Goal: Task Accomplishment & Management: Manage account settings

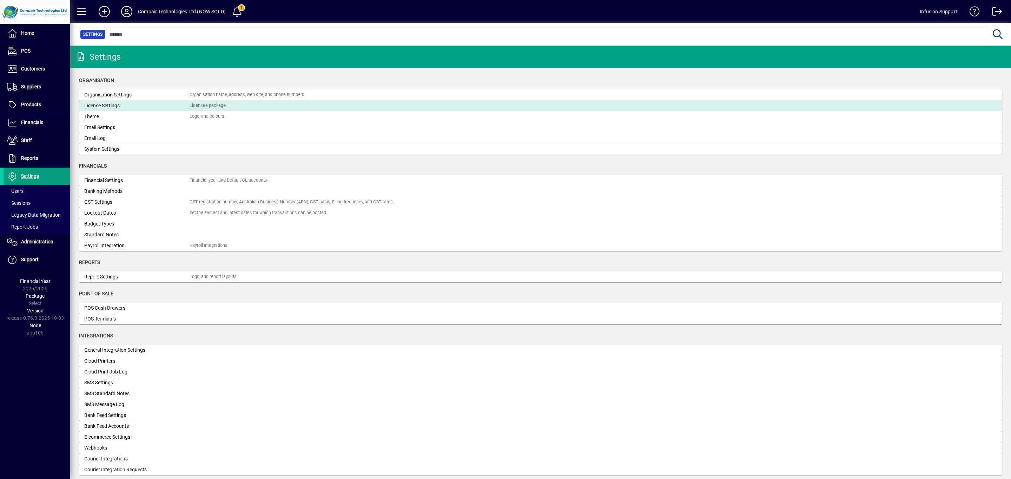
click at [94, 101] on mat-card "License Settings Licensee package." at bounding box center [540, 105] width 923 height 11
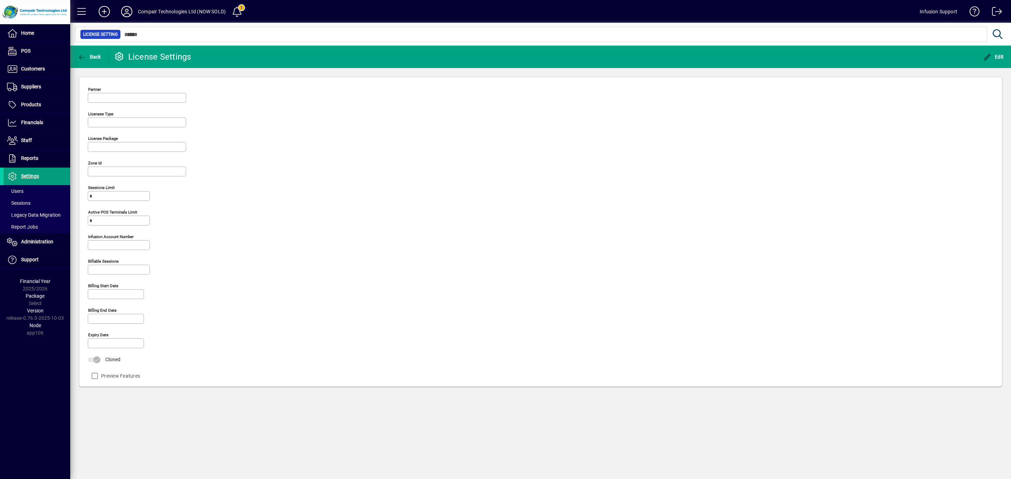
type input "**********"
type input "******"
type input "**********"
click at [82, 53] on span "button" at bounding box center [89, 56] width 27 height 17
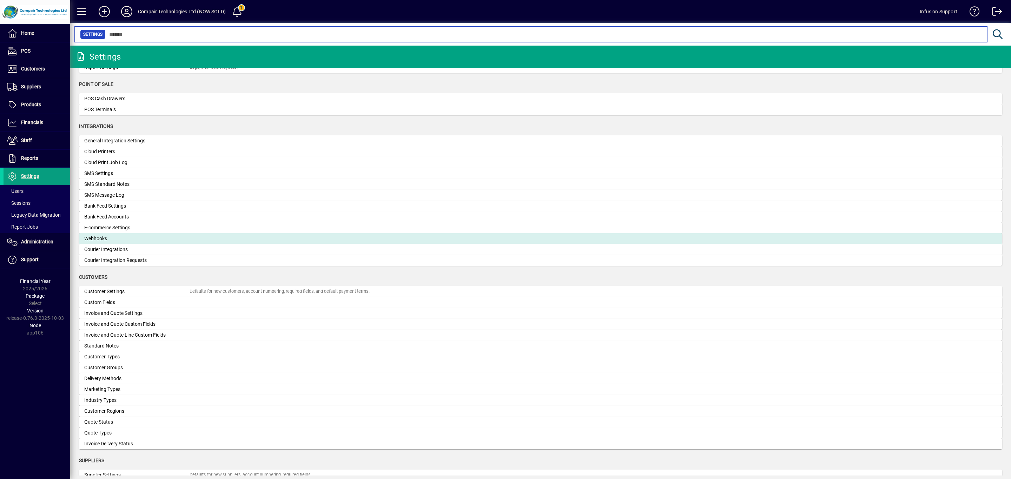
scroll to position [211, 0]
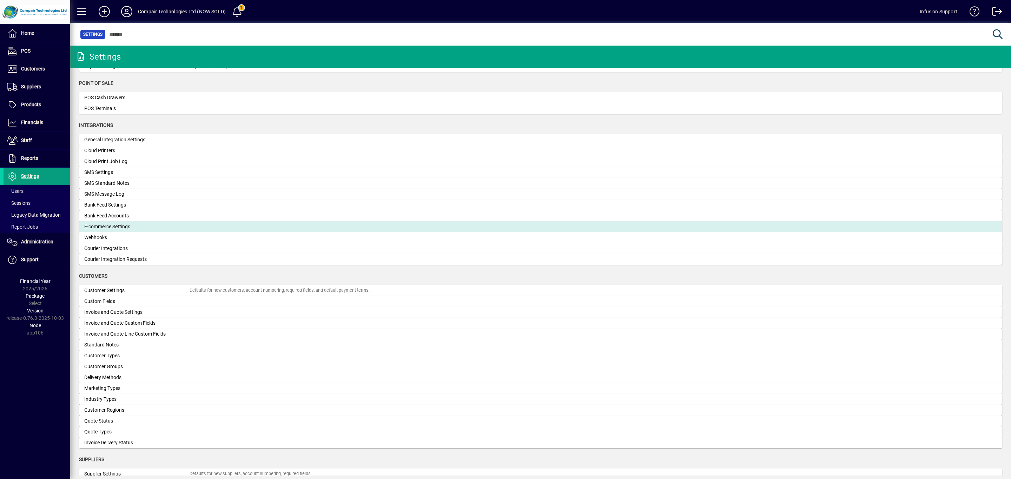
click at [125, 225] on div "E-commerce Settings" at bounding box center [136, 226] width 105 height 7
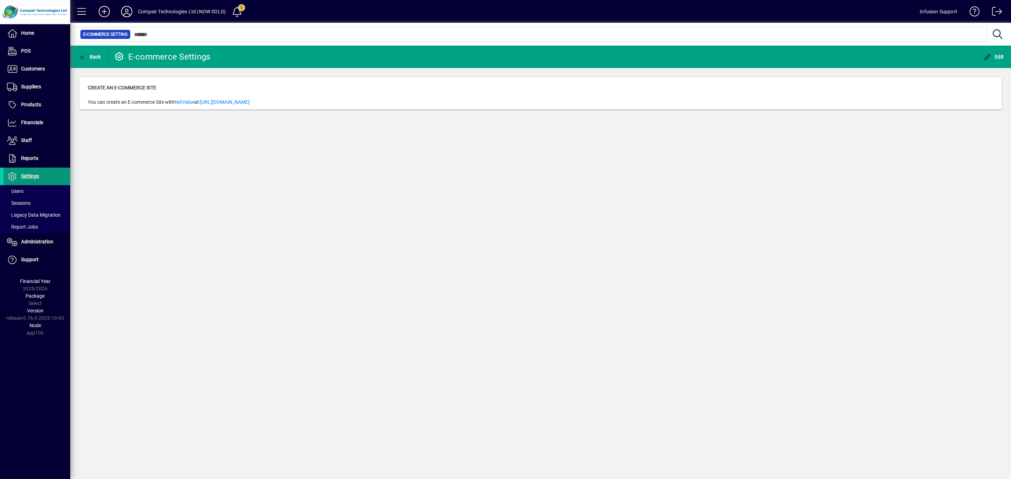
click at [44, 178] on span at bounding box center [37, 176] width 67 height 17
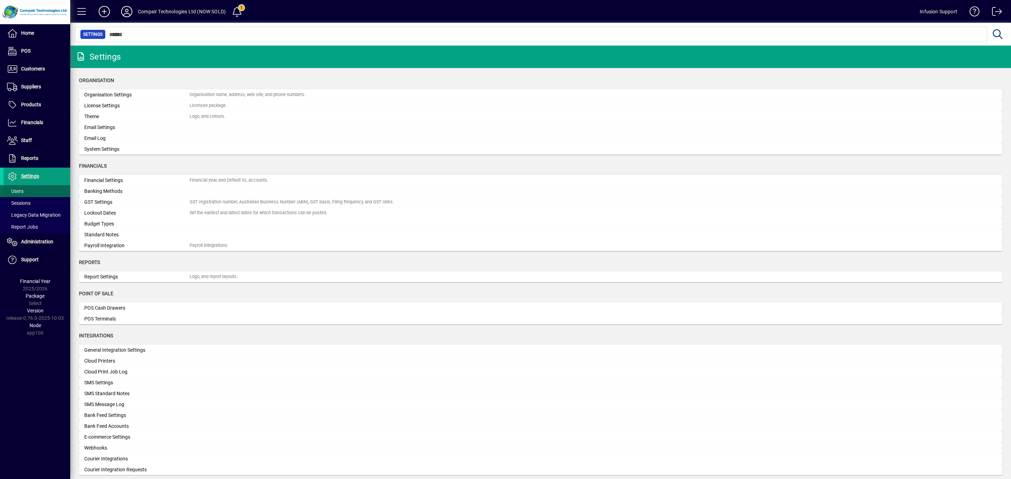
click at [33, 192] on span at bounding box center [37, 191] width 67 height 17
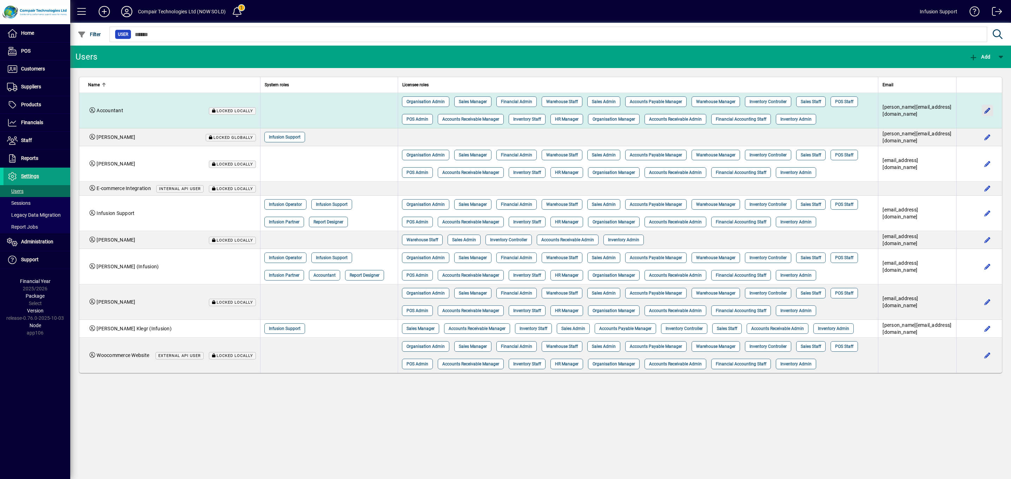
click at [981, 112] on span "button" at bounding box center [987, 110] width 17 height 17
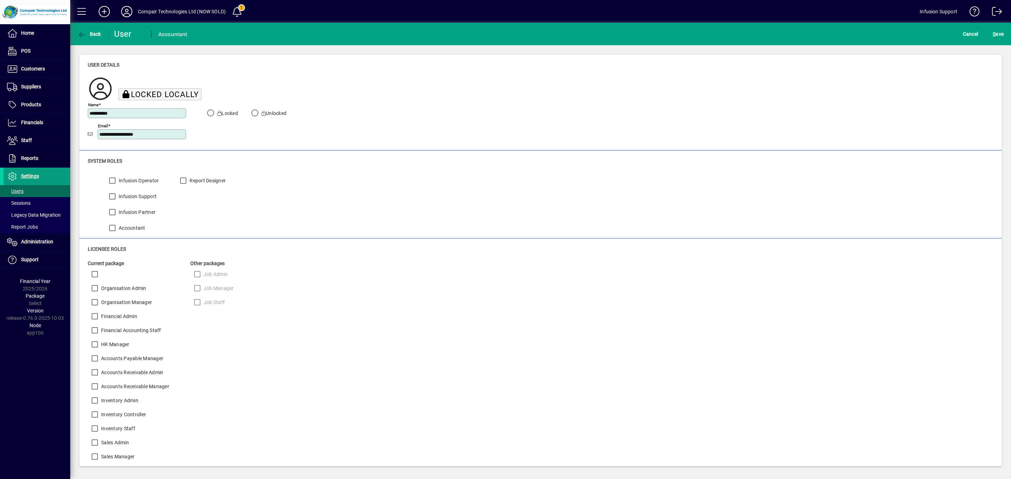
click at [279, 114] on label "Unlocked" at bounding box center [273, 113] width 26 height 7
click at [991, 28] on button "S ave" at bounding box center [998, 34] width 14 height 13
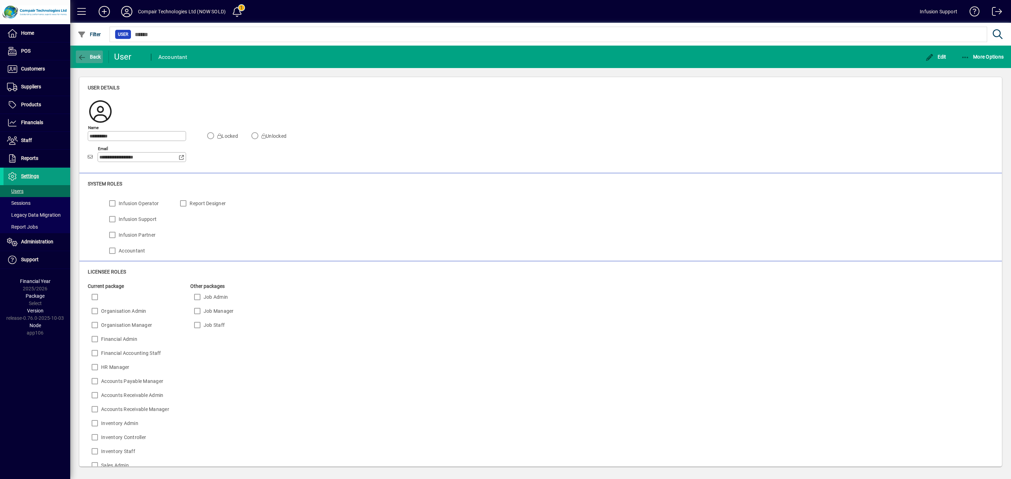
click at [98, 59] on span "Back" at bounding box center [90, 57] width 24 height 6
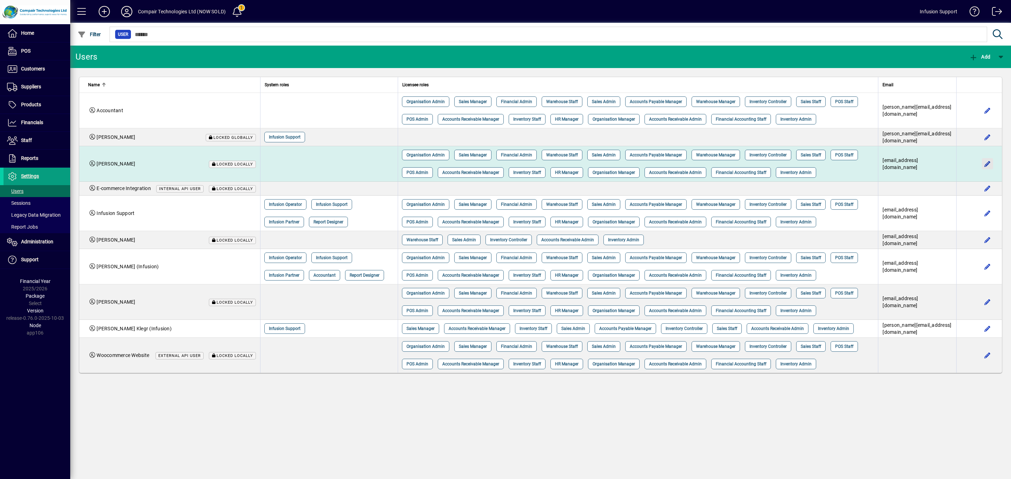
click at [988, 163] on span "button" at bounding box center [987, 163] width 17 height 17
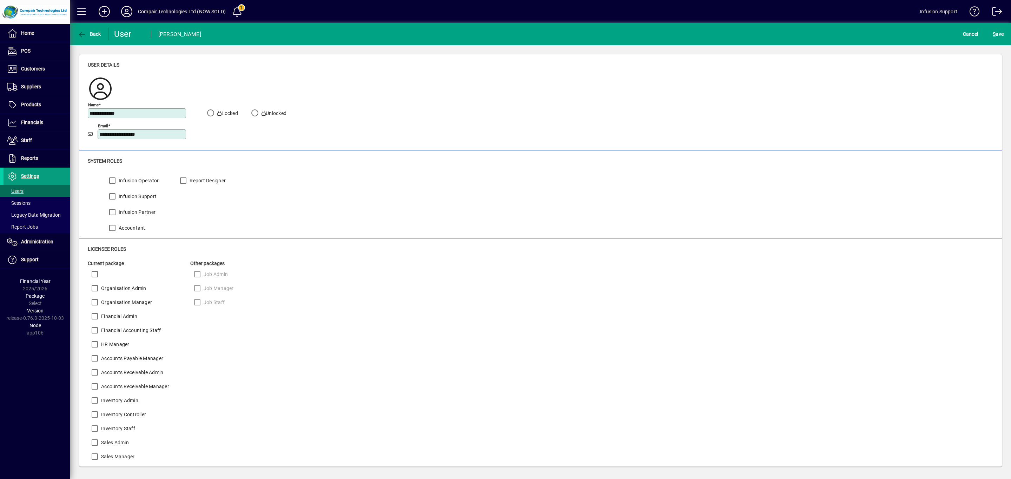
click at [991, 28] on button "S ave" at bounding box center [998, 34] width 14 height 13
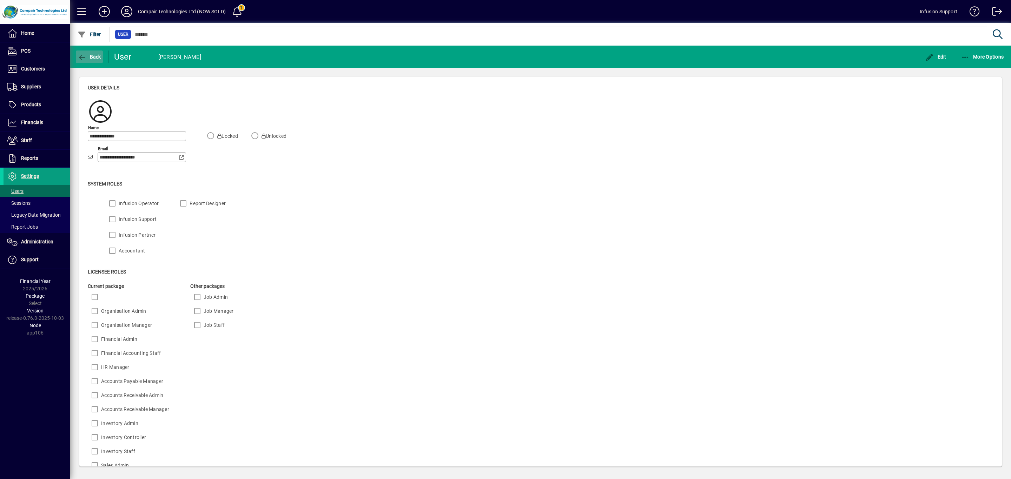
click at [97, 57] on span "Back" at bounding box center [90, 57] width 24 height 6
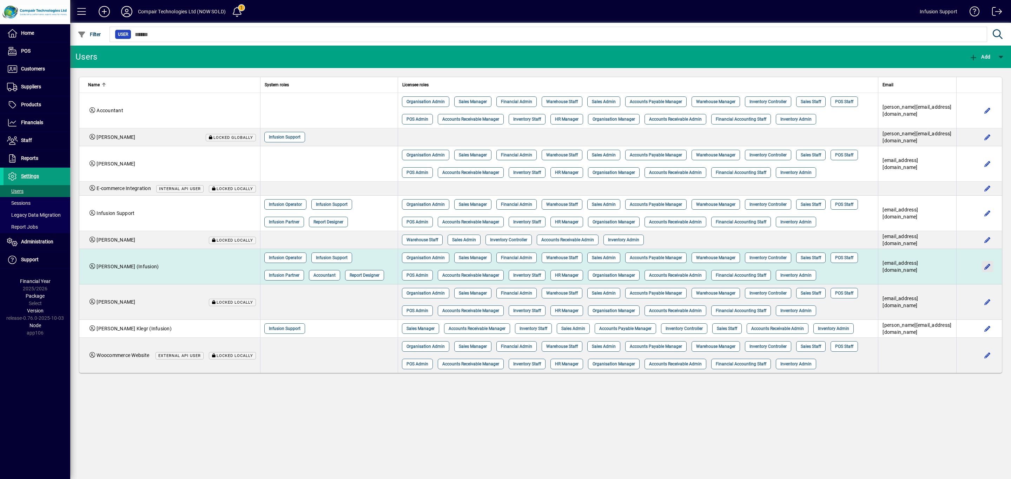
click at [986, 267] on span "button" at bounding box center [987, 266] width 17 height 17
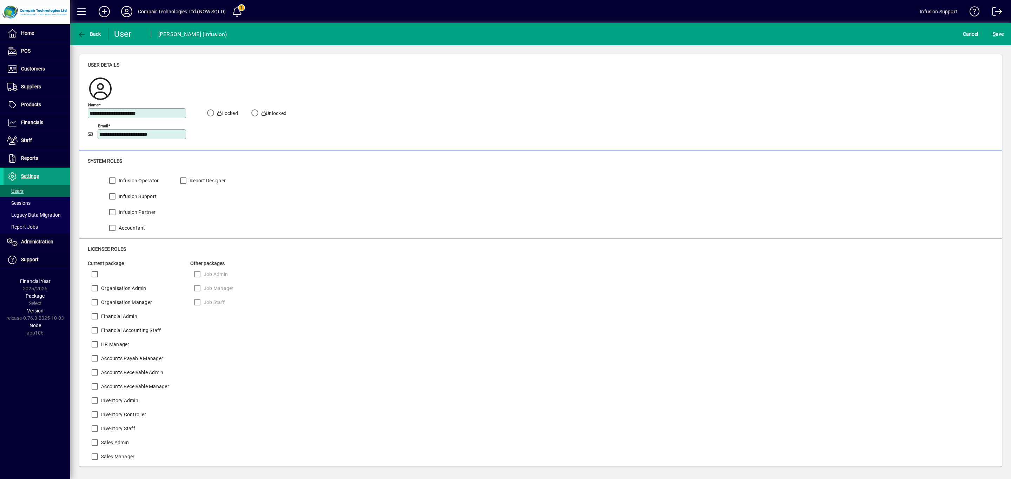
click at [991, 28] on button "S ave" at bounding box center [998, 34] width 14 height 13
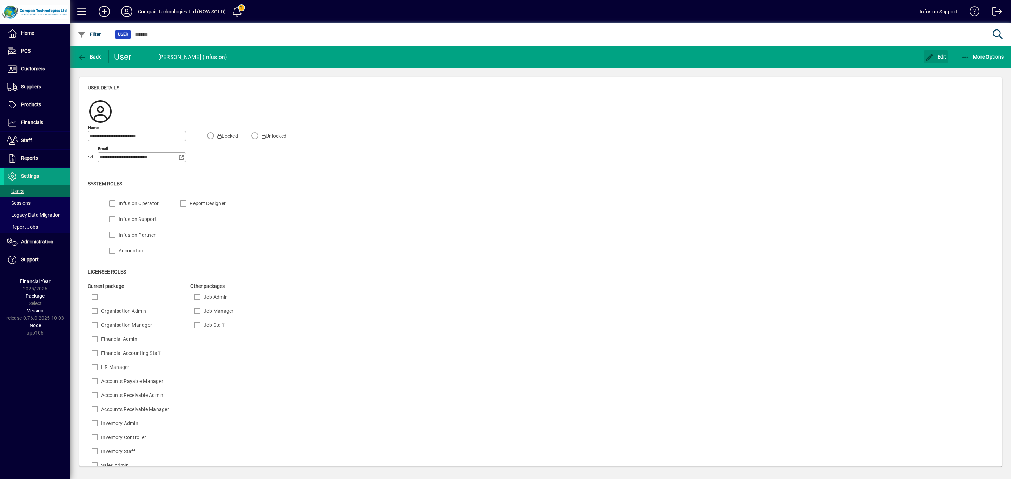
drag, startPoint x: 927, startPoint y: 55, endPoint x: 853, endPoint y: 67, distance: 75.0
click at [922, 56] on div "Edit" at bounding box center [936, 57] width 36 height 13
click at [931, 56] on icon "button" at bounding box center [929, 57] width 9 height 7
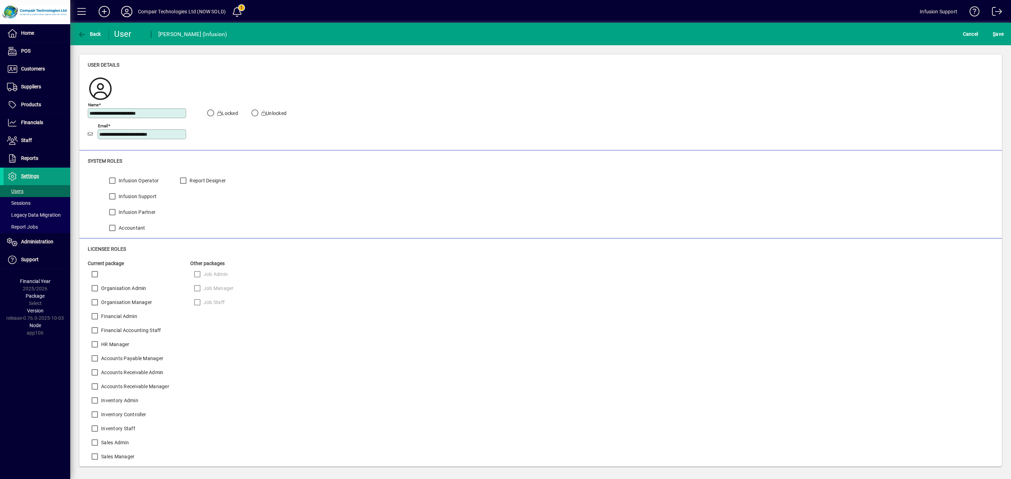
click at [225, 112] on label "Locked" at bounding box center [227, 113] width 22 height 7
click at [991, 28] on button "S ave" at bounding box center [998, 34] width 14 height 13
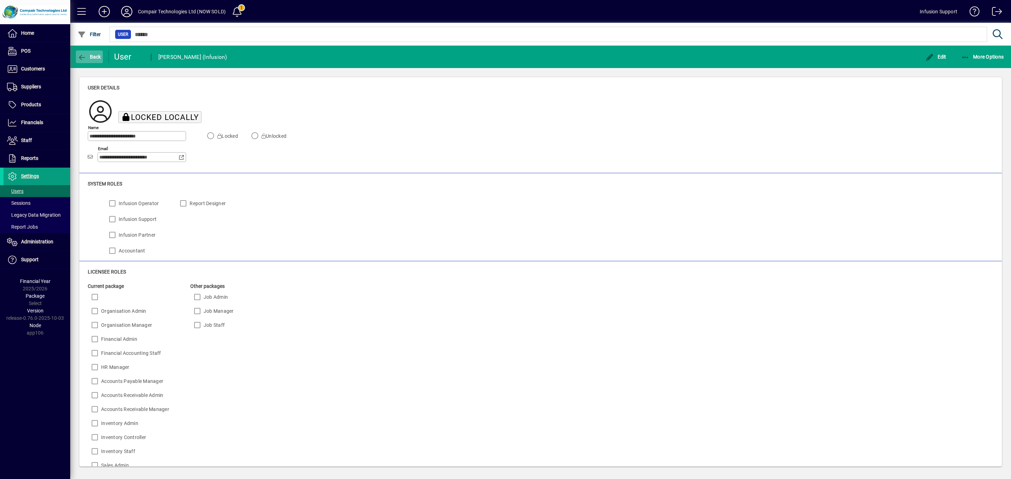
click at [94, 56] on span "Back" at bounding box center [90, 57] width 24 height 6
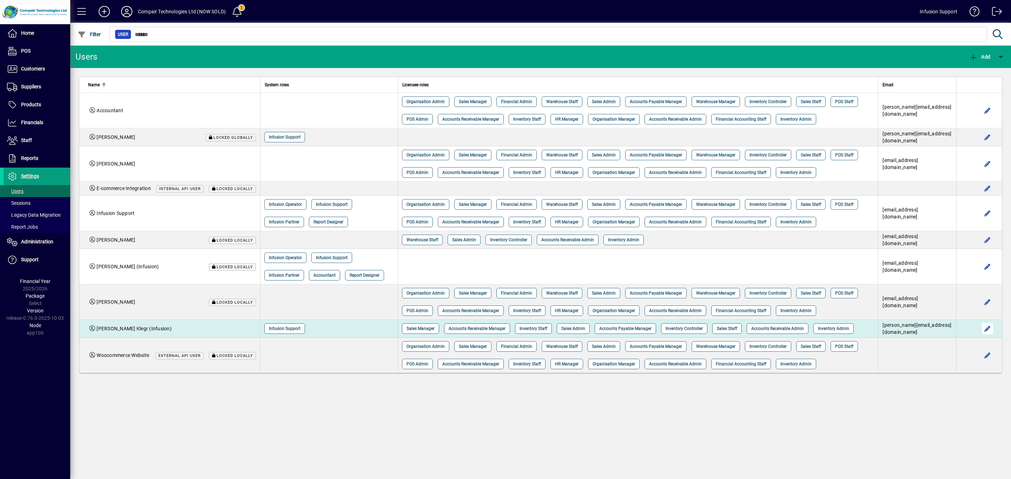
click at [984, 334] on span "button" at bounding box center [987, 328] width 17 height 17
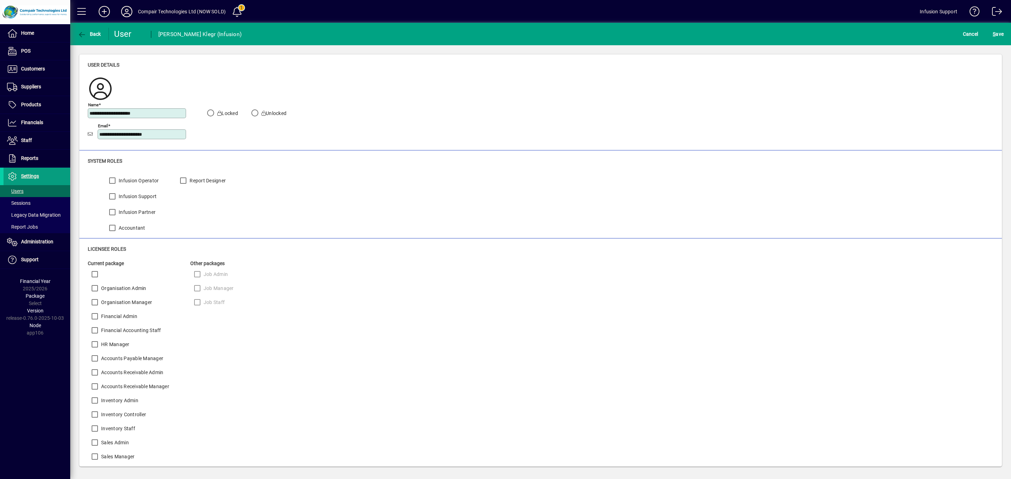
click at [227, 113] on label "Locked" at bounding box center [227, 113] width 22 height 7
click at [991, 28] on button "S ave" at bounding box center [998, 34] width 14 height 13
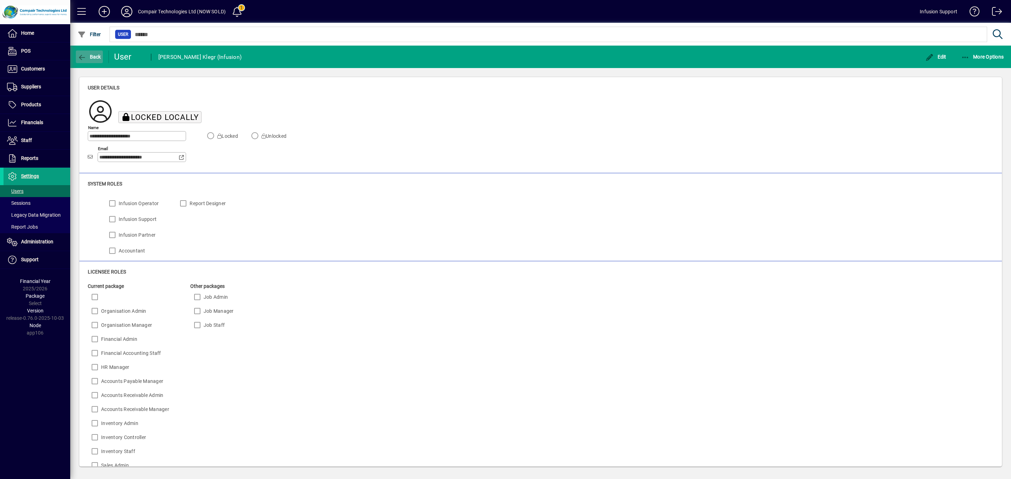
click at [86, 54] on span "Back" at bounding box center [90, 57] width 24 height 6
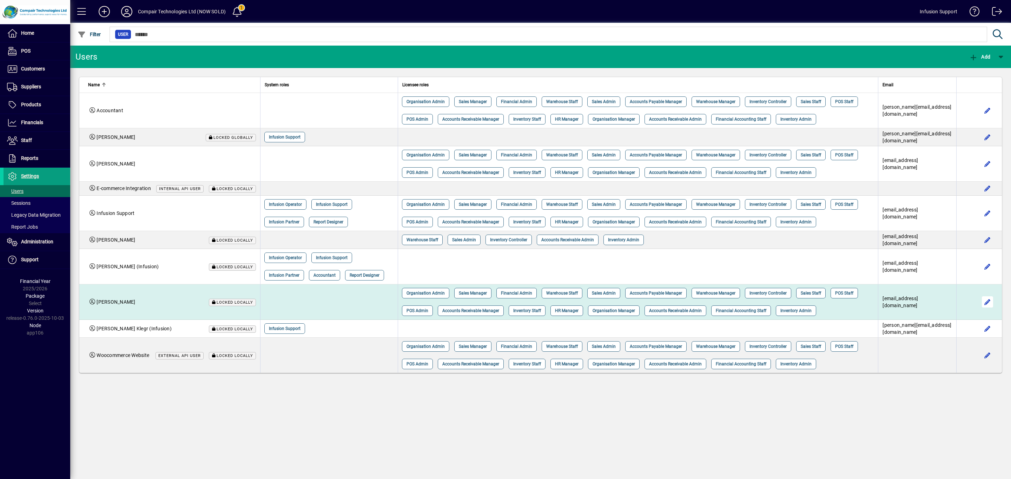
click at [988, 309] on span "button" at bounding box center [987, 302] width 17 height 17
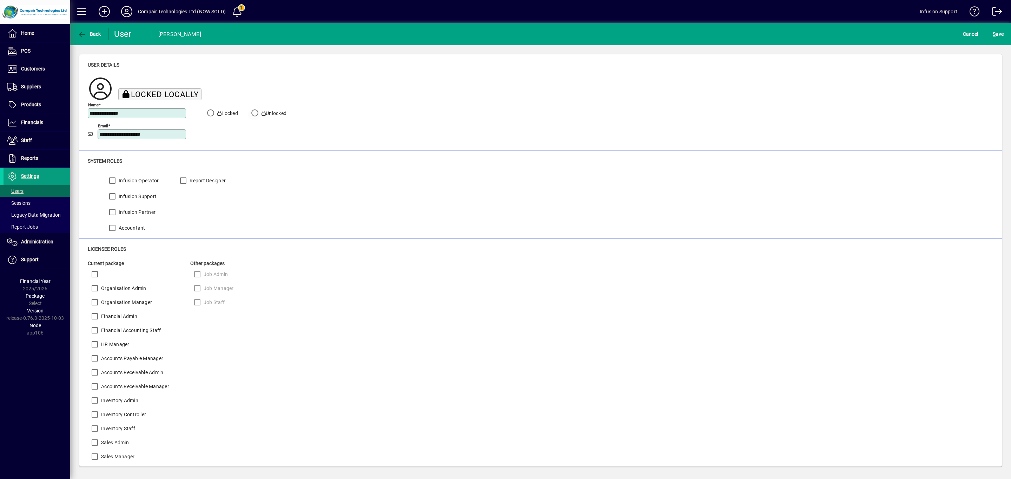
click at [277, 115] on label "Unlocked" at bounding box center [273, 113] width 26 height 7
click button "S ave" at bounding box center [998, 34] width 14 height 13
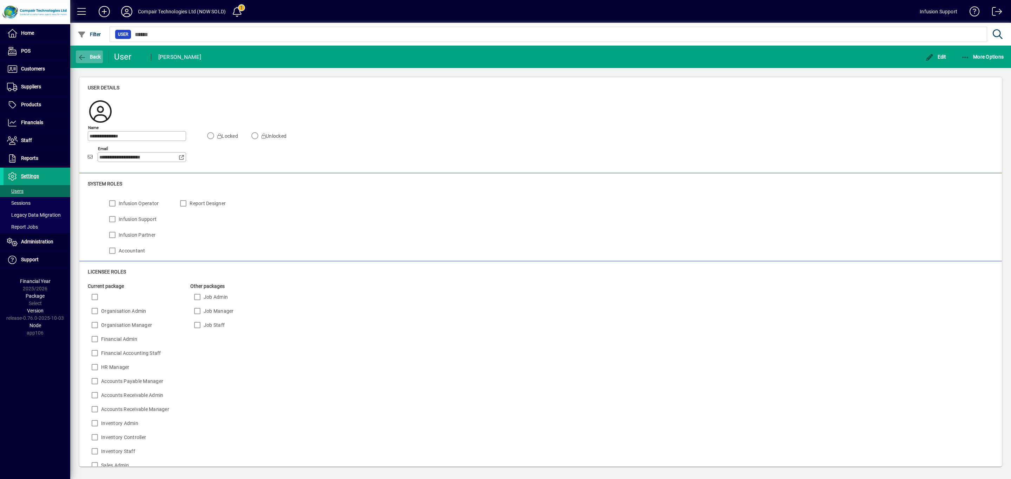
click at [88, 57] on span "Back" at bounding box center [90, 57] width 24 height 6
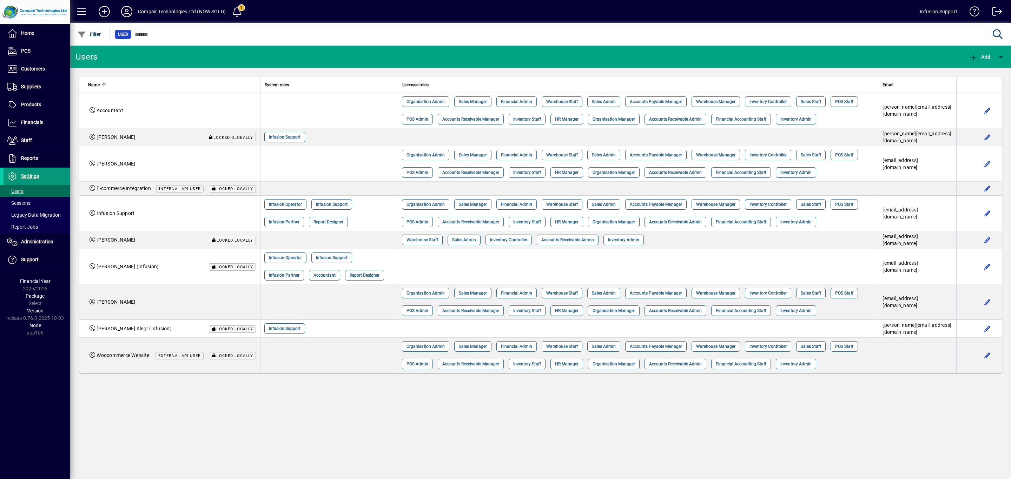
click at [35, 177] on span "Settings" at bounding box center [30, 176] width 18 height 6
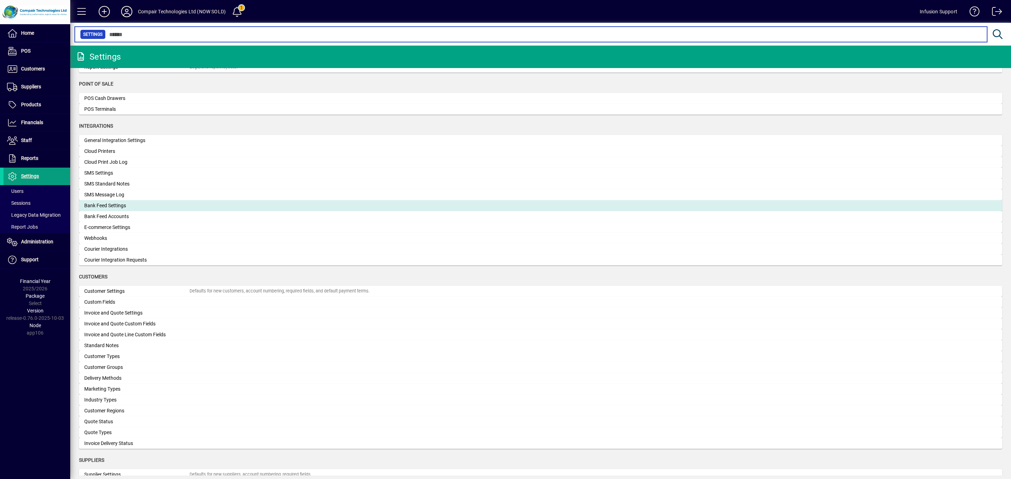
scroll to position [211, 0]
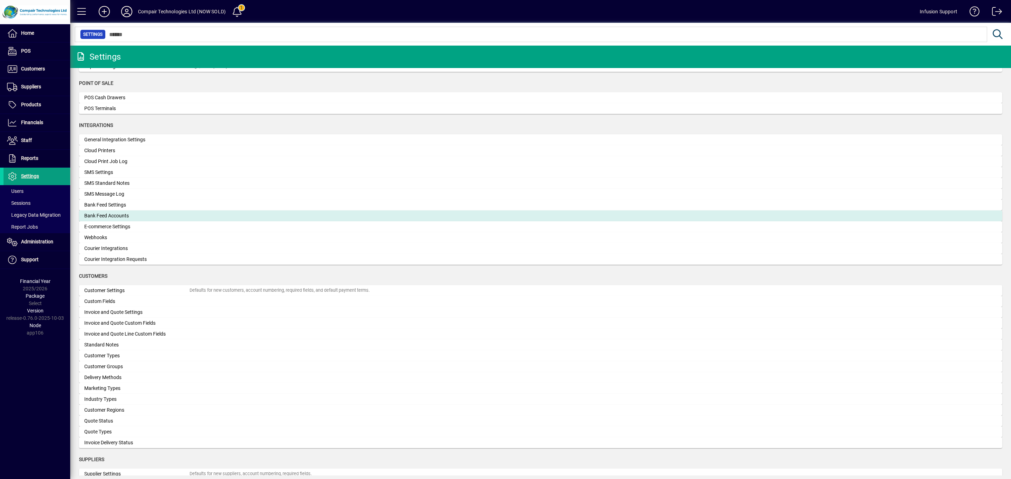
click at [116, 211] on mat-card "Bank Feed Accounts" at bounding box center [540, 216] width 923 height 11
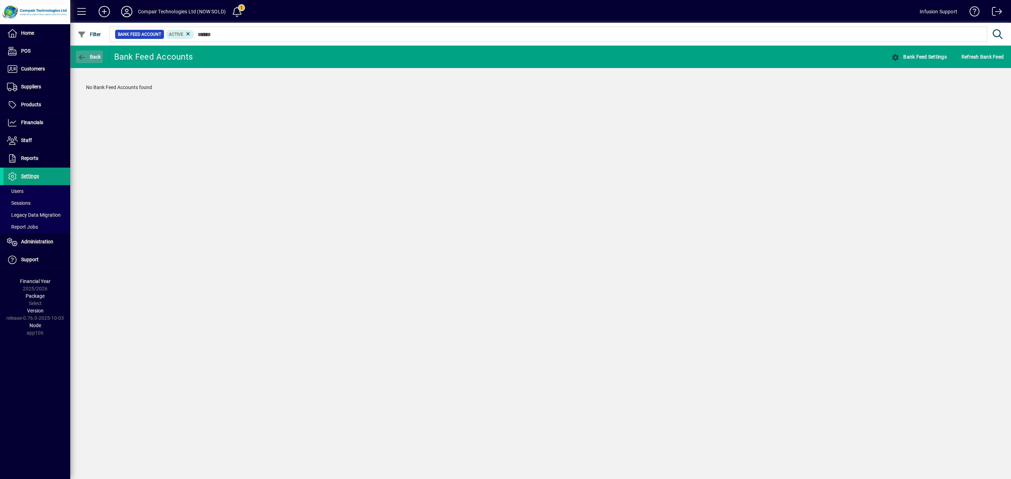
click at [86, 57] on icon "button" at bounding box center [82, 57] width 9 height 7
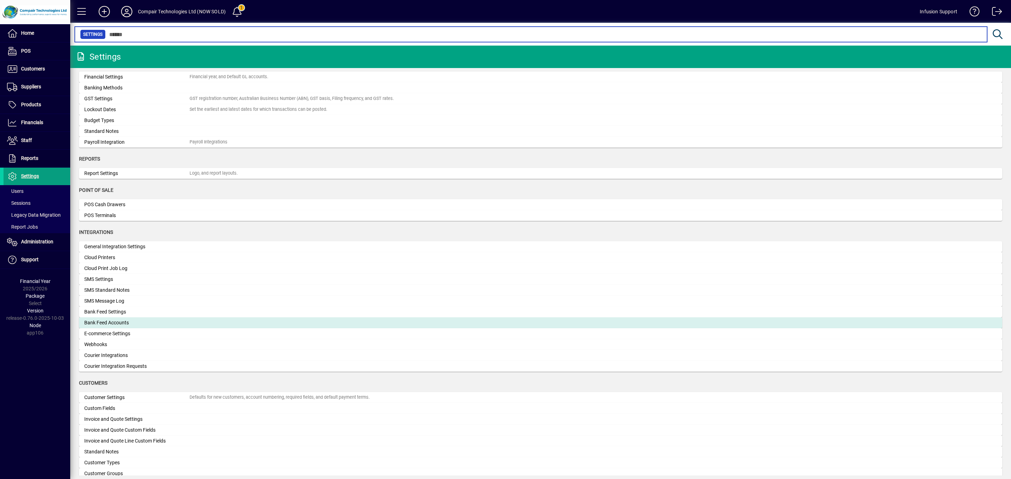
scroll to position [105, 0]
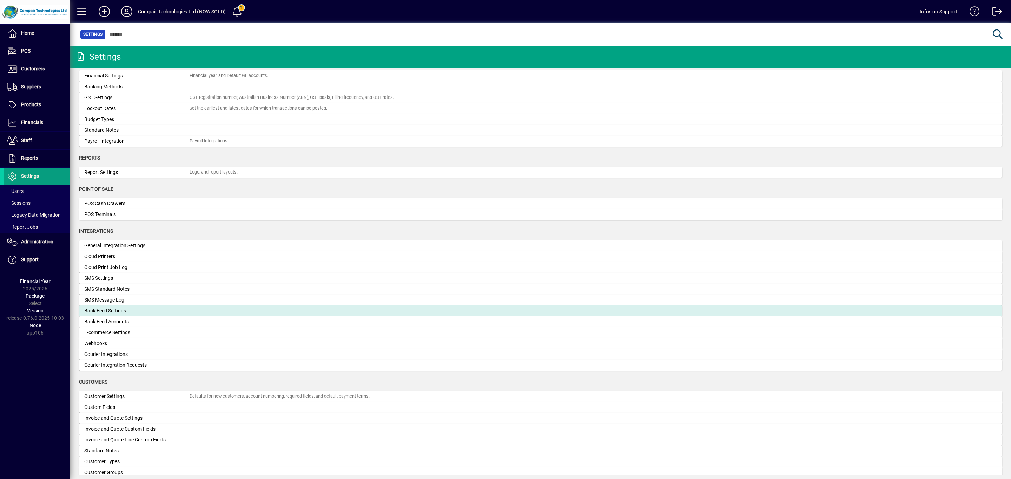
click at [142, 311] on div "Bank Feed Settings" at bounding box center [136, 310] width 105 height 7
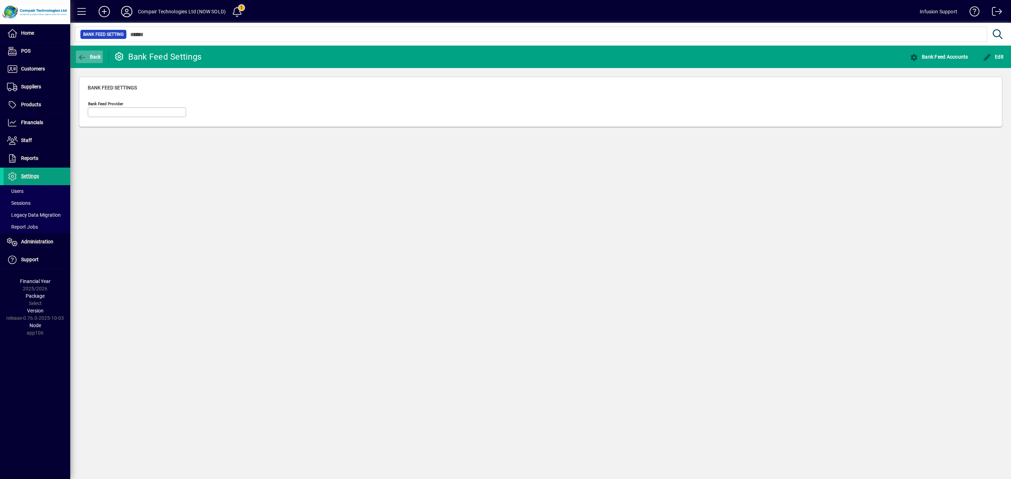
click at [96, 54] on span "Back" at bounding box center [90, 57] width 24 height 6
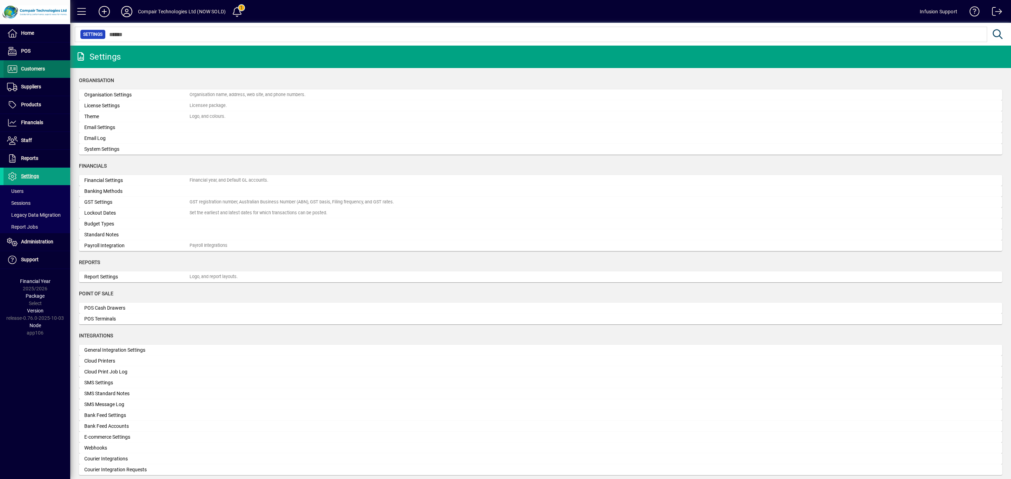
click at [36, 65] on span "Customers" at bounding box center [24, 69] width 41 height 8
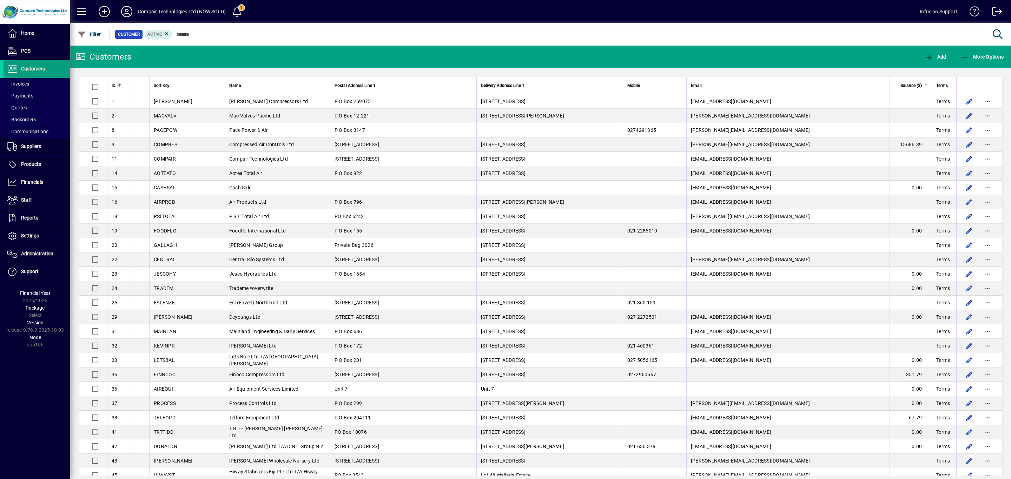
click at [908, 88] on span "Balance ($)" at bounding box center [910, 86] width 21 height 8
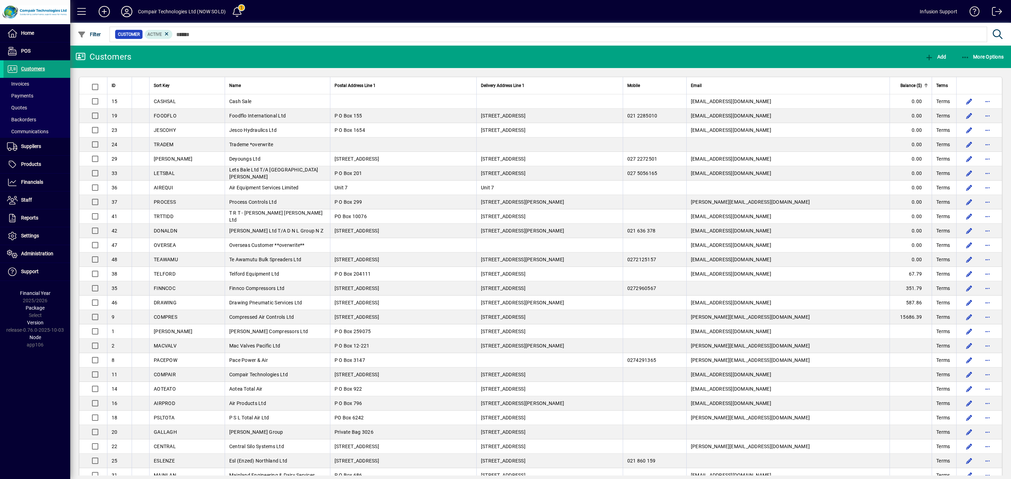
click at [908, 88] on span "Balance ($)" at bounding box center [910, 86] width 21 height 8
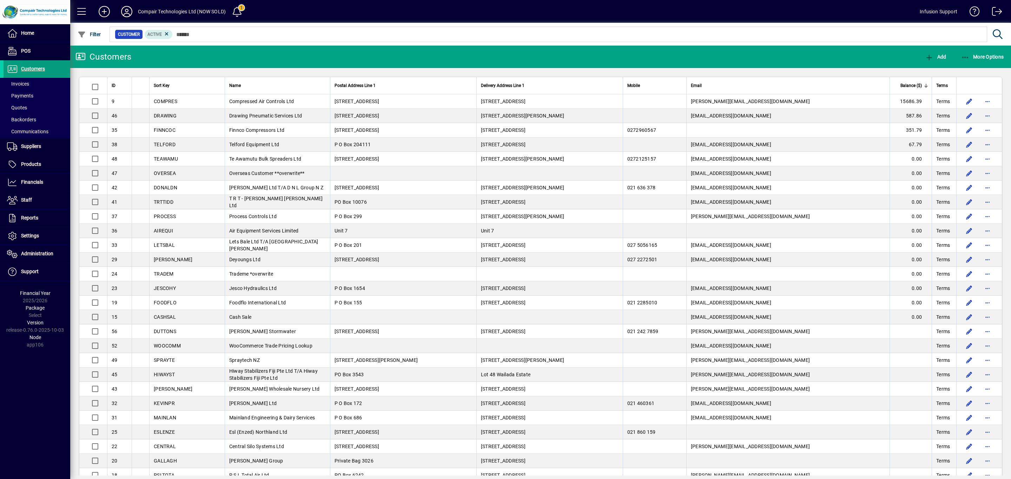
click at [124, 7] on icon at bounding box center [127, 11] width 14 height 11
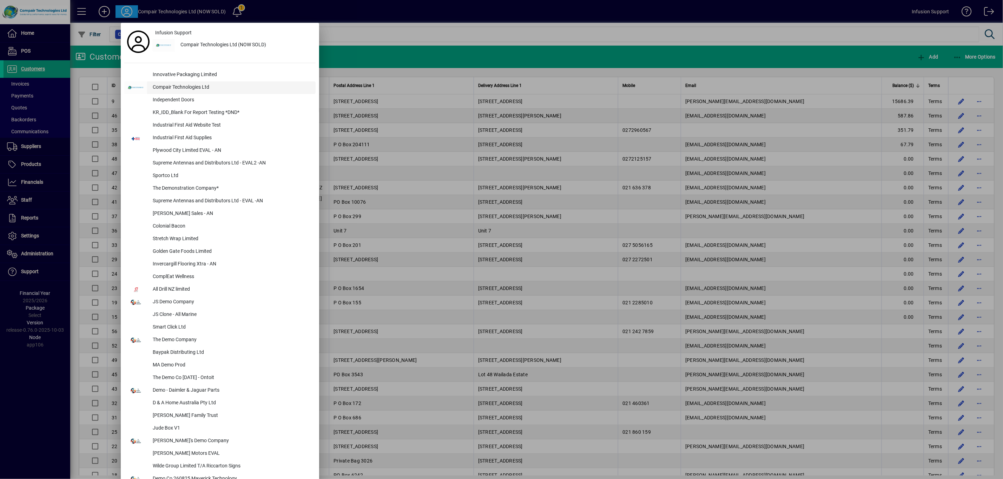
click at [154, 89] on div "Compair Technologies Ltd" at bounding box center [231, 87] width 168 height 13
